Goal: Check status: Check status

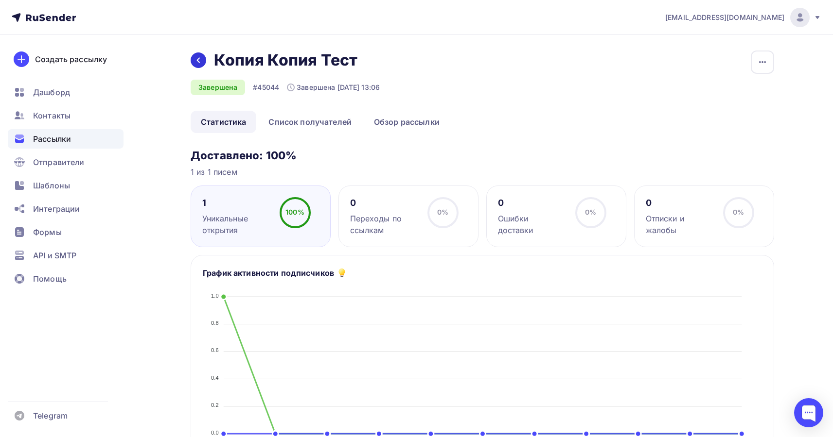
click at [199, 58] on icon at bounding box center [198, 60] width 3 height 5
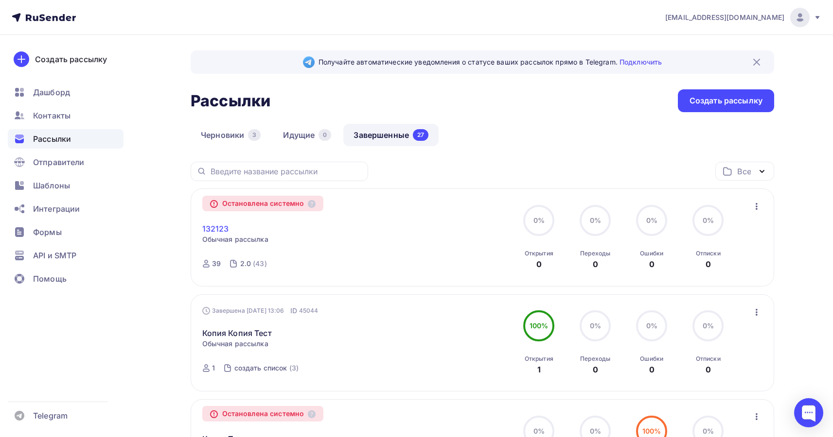
click at [218, 229] on link "132123" at bounding box center [215, 229] width 27 height 12
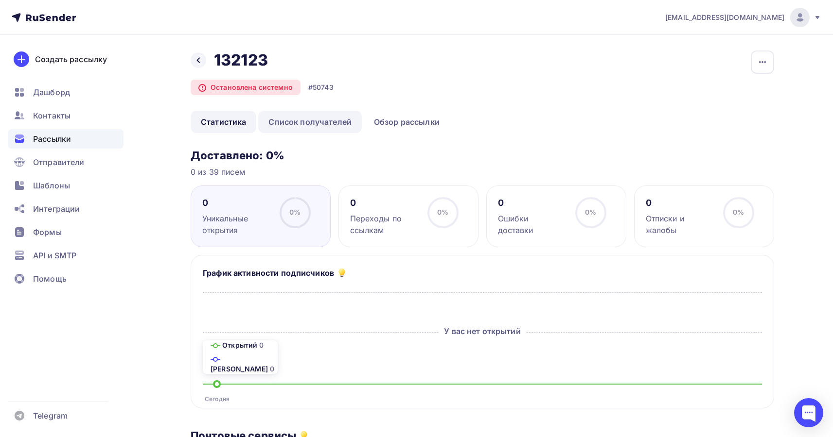
click at [315, 123] on link "Список получателей" at bounding box center [310, 122] width 104 height 22
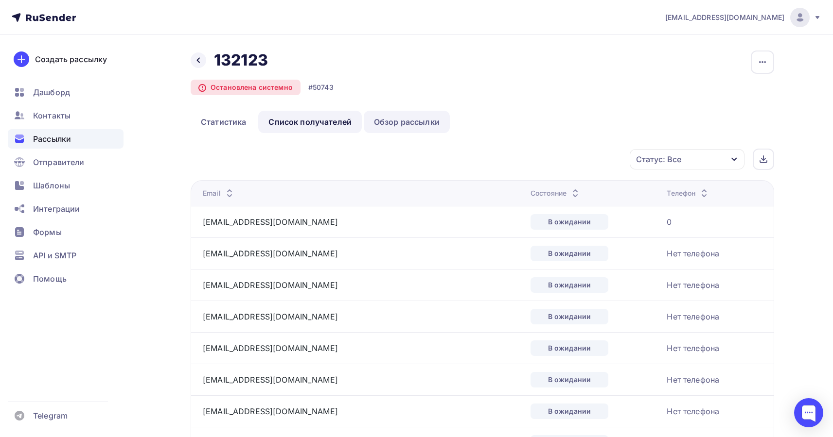
click at [405, 126] on link "Обзор рассылки" at bounding box center [407, 122] width 86 height 22
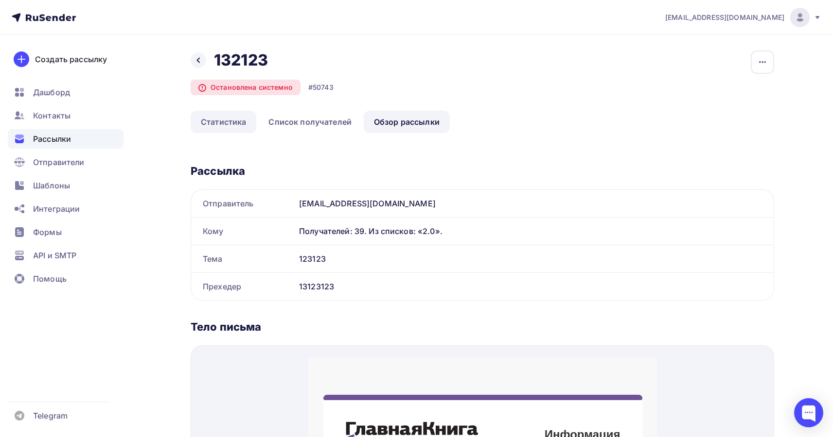
click at [222, 123] on link "Статистика" at bounding box center [224, 122] width 66 height 22
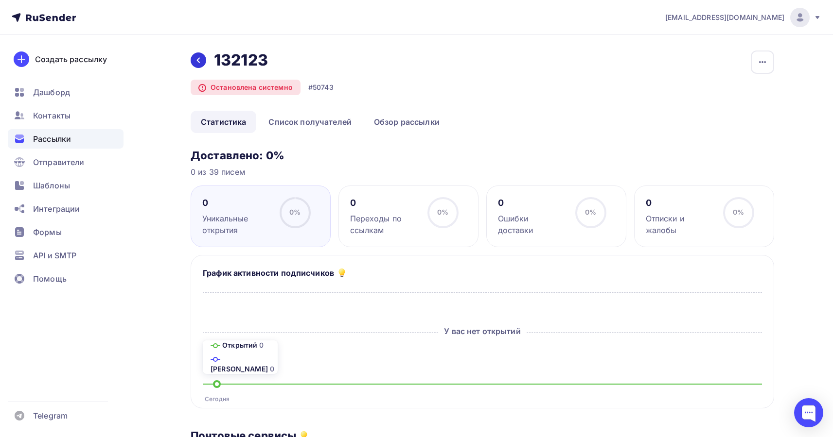
click at [201, 60] on icon at bounding box center [198, 60] width 8 height 8
